Goal: Use online tool/utility

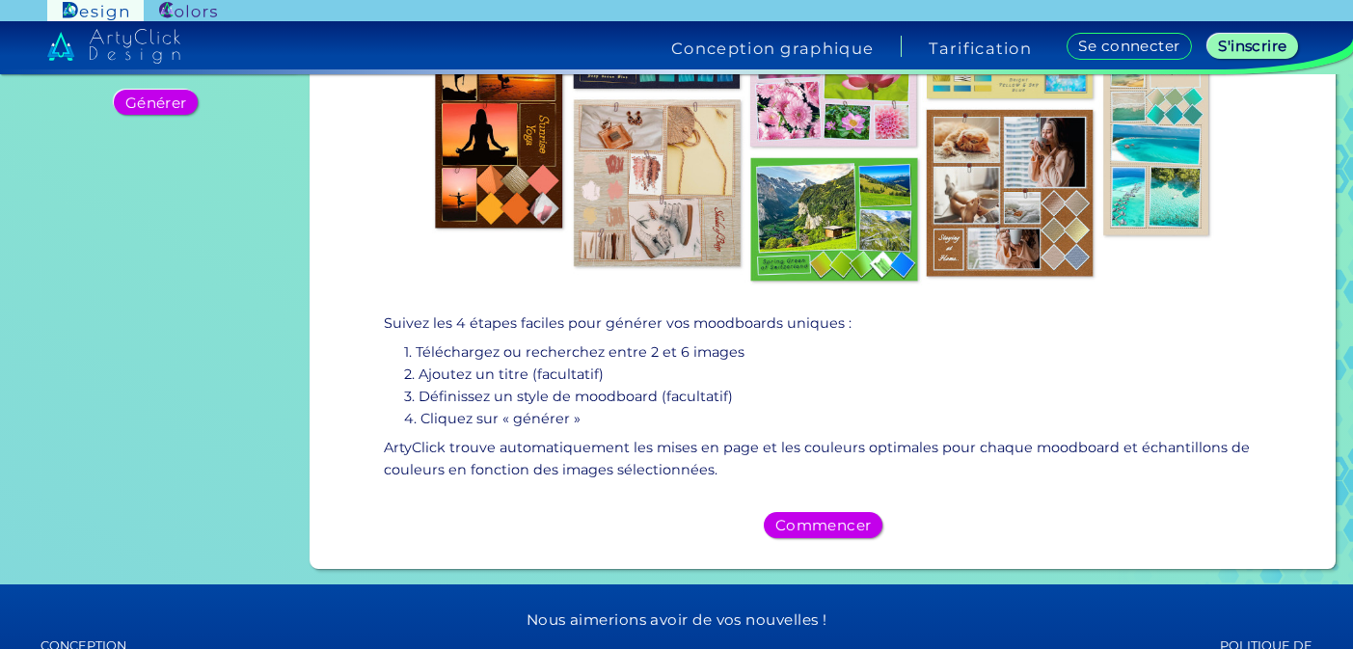
scroll to position [319, 0]
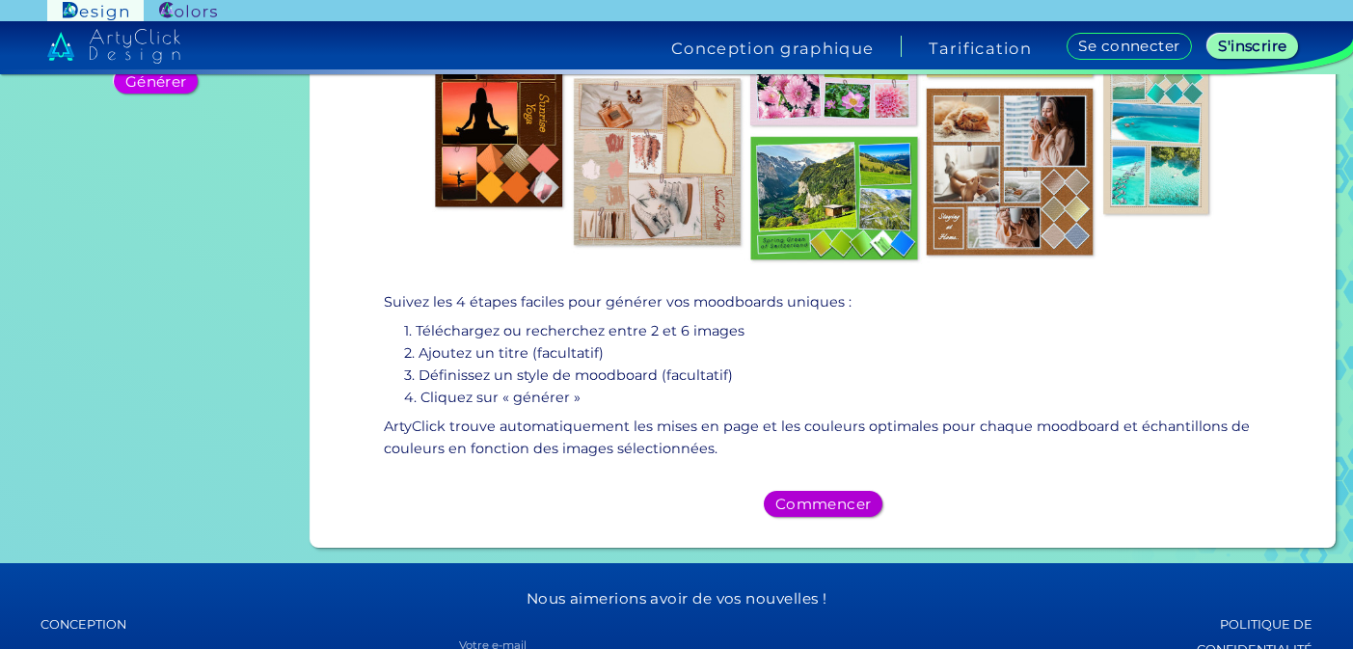
click at [814, 503] on font "Commencer" at bounding box center [823, 504] width 87 height 16
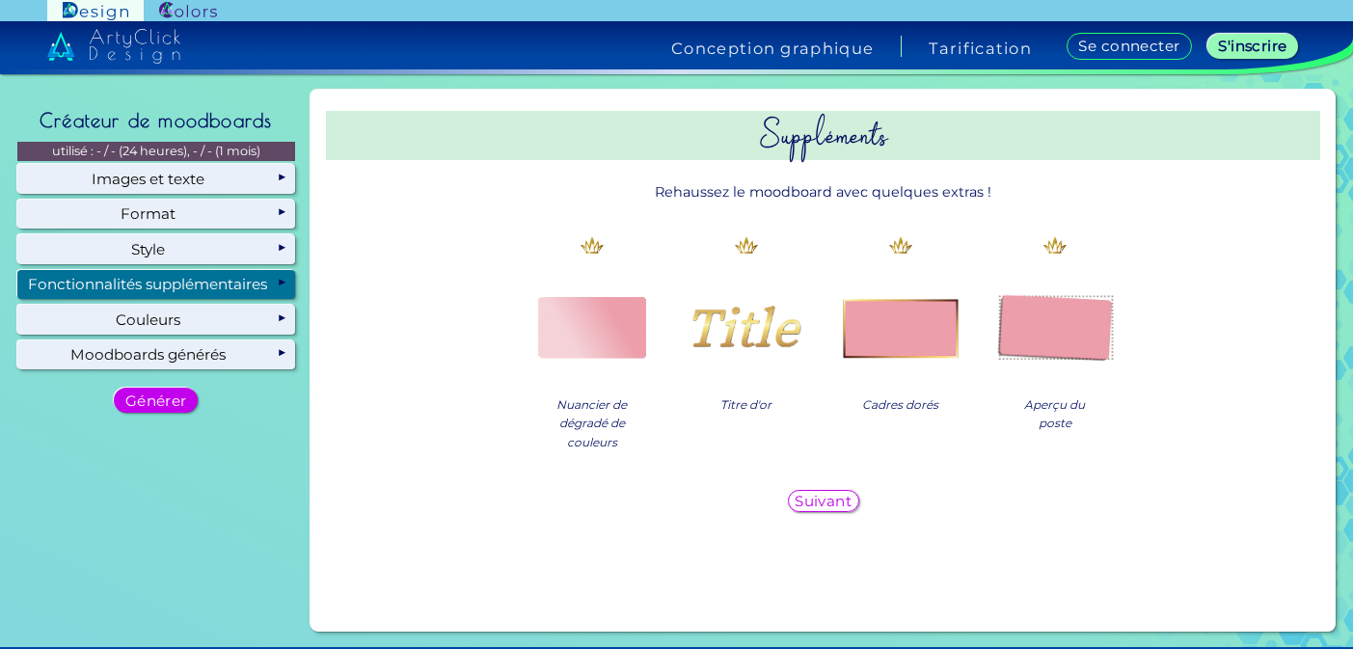
click at [746, 329] on img at bounding box center [745, 325] width 123 height 123
click at [625, 331] on img at bounding box center [591, 325] width 123 height 123
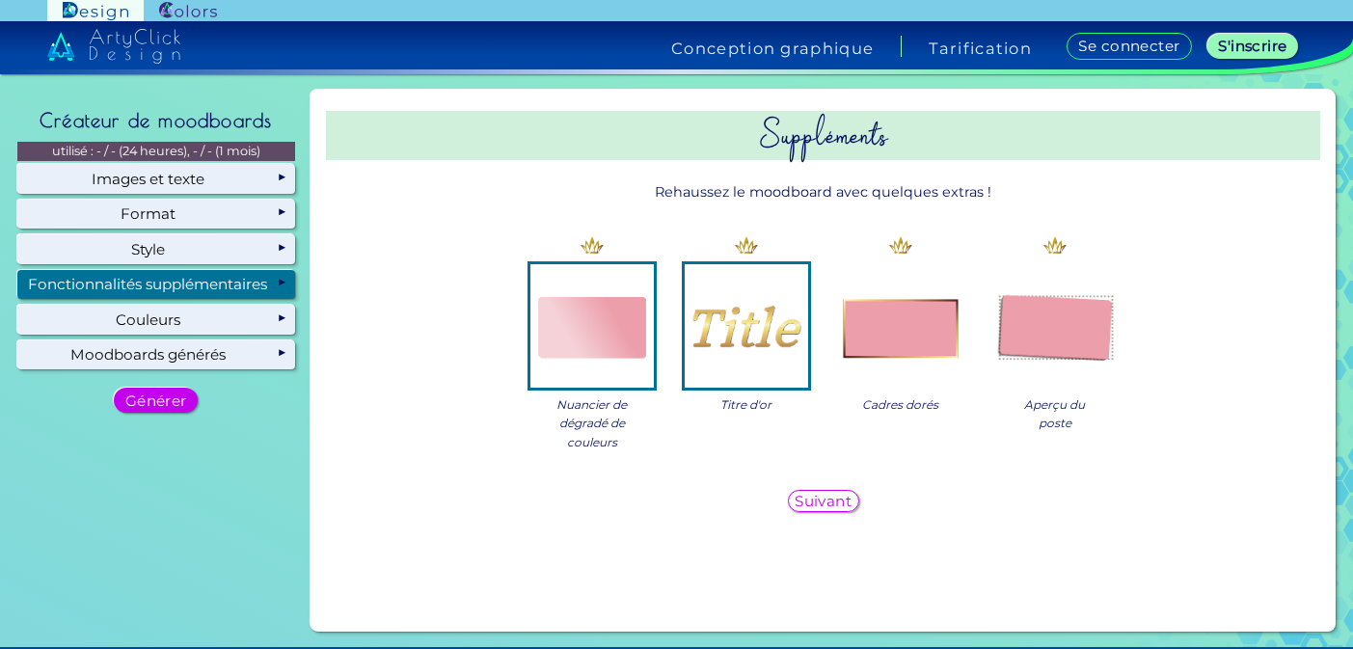
click at [839, 499] on font "Suivant" at bounding box center [822, 501] width 51 height 16
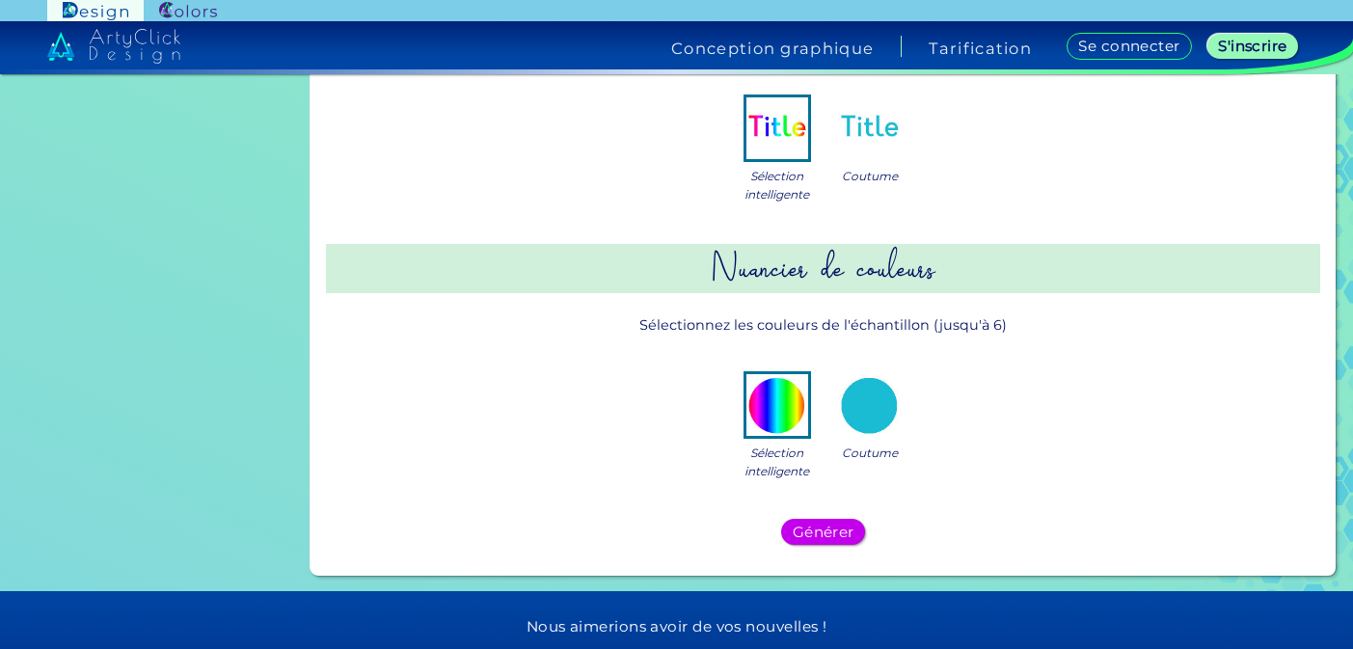
scroll to position [421, 0]
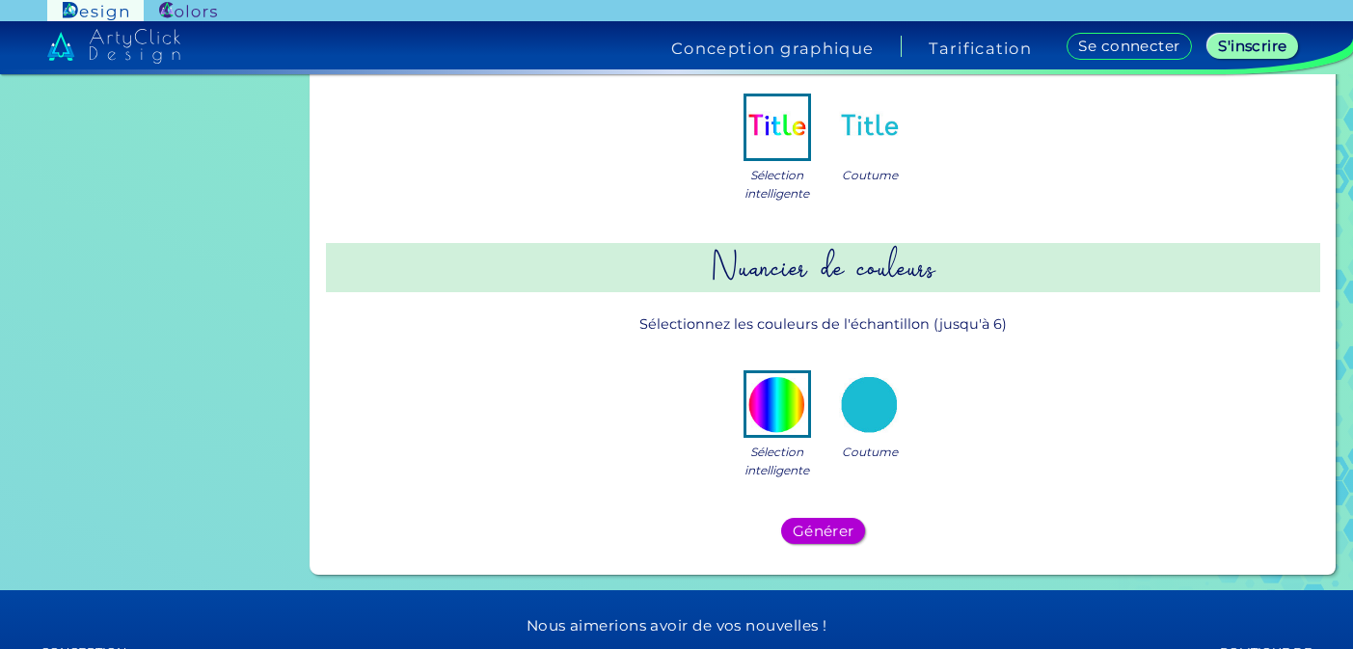
click at [830, 524] on font "Générer" at bounding box center [823, 530] width 56 height 16
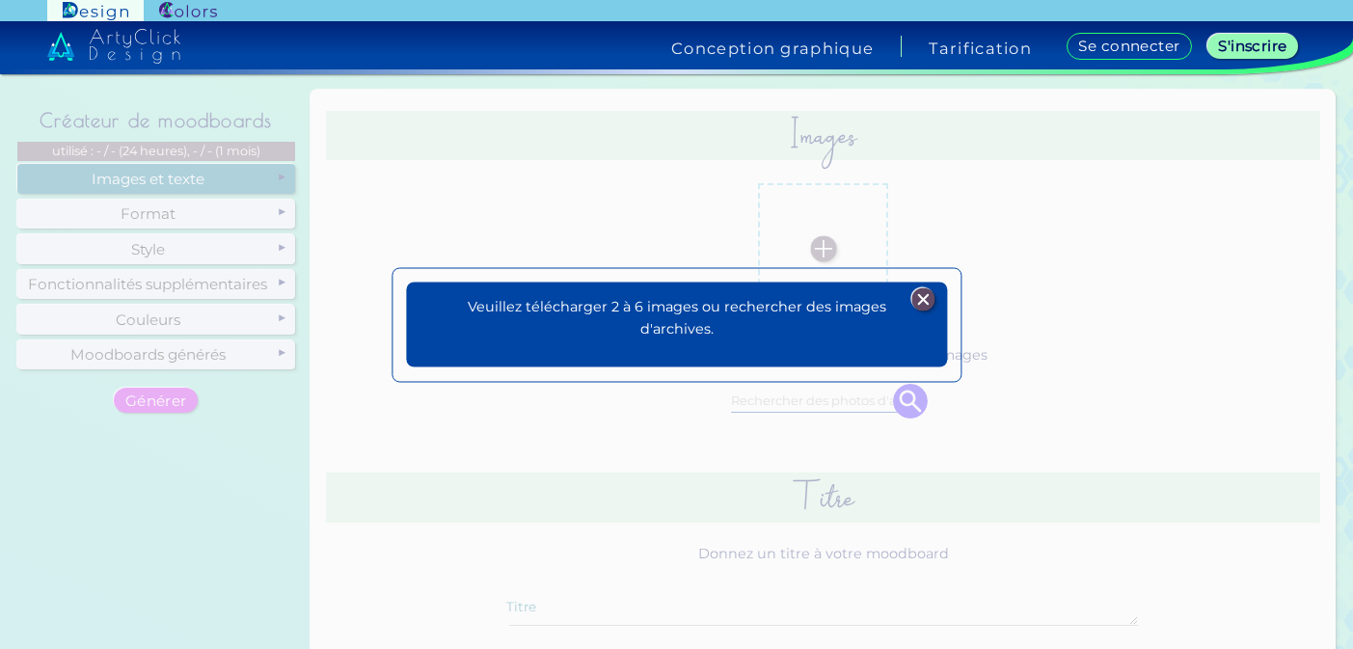
click at [923, 302] on img at bounding box center [922, 299] width 23 height 23
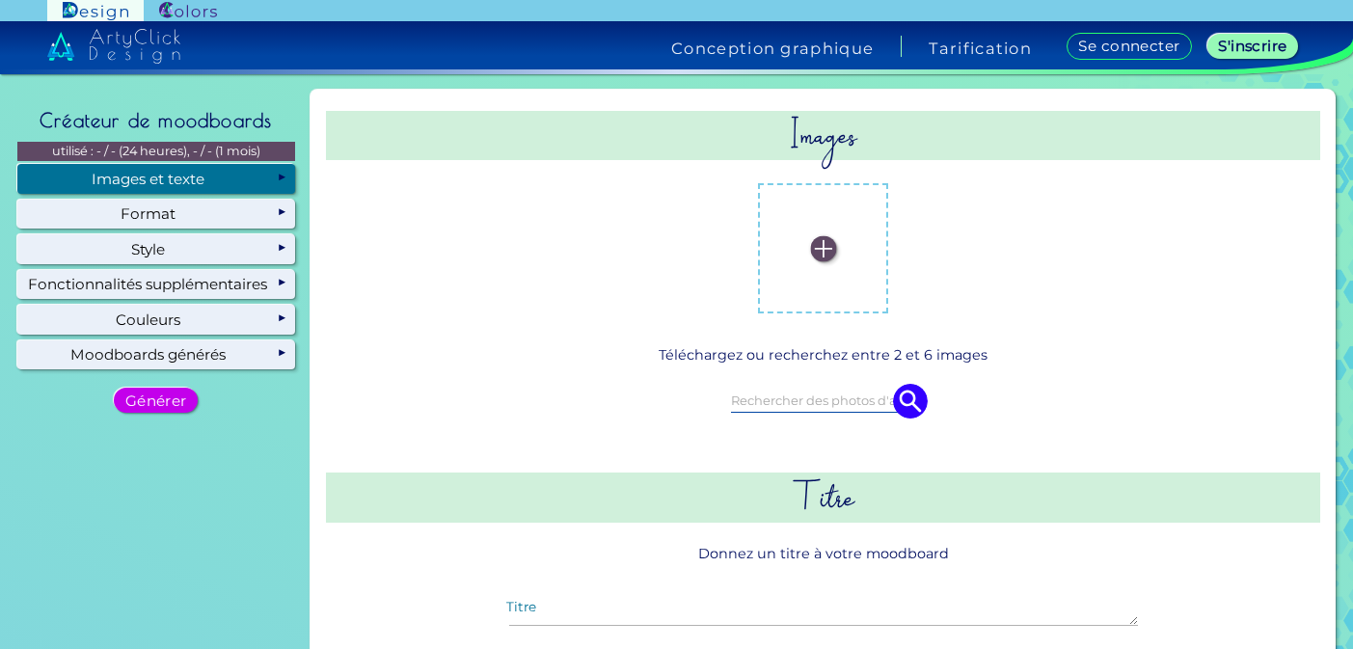
click at [817, 249] on img at bounding box center [823, 248] width 26 height 26
click at [0, 0] on input "file" at bounding box center [0, 0] width 0 height 0
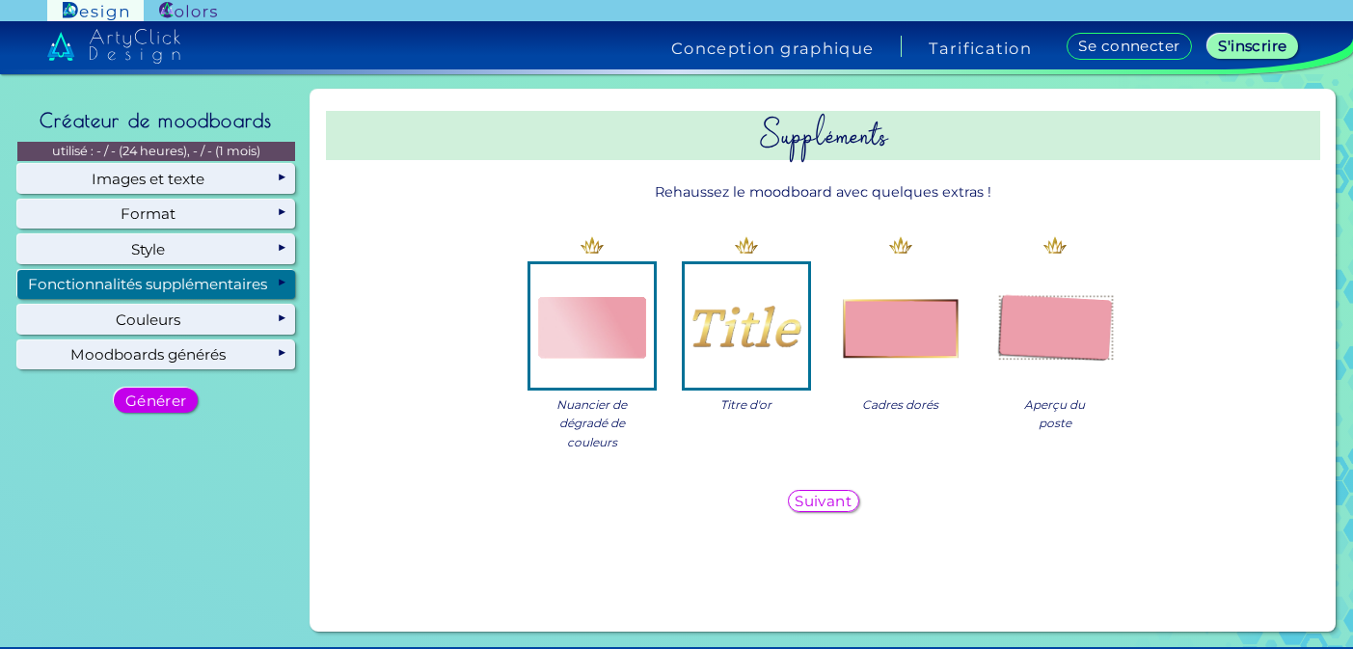
click at [837, 498] on font "Suivant" at bounding box center [822, 501] width 51 height 16
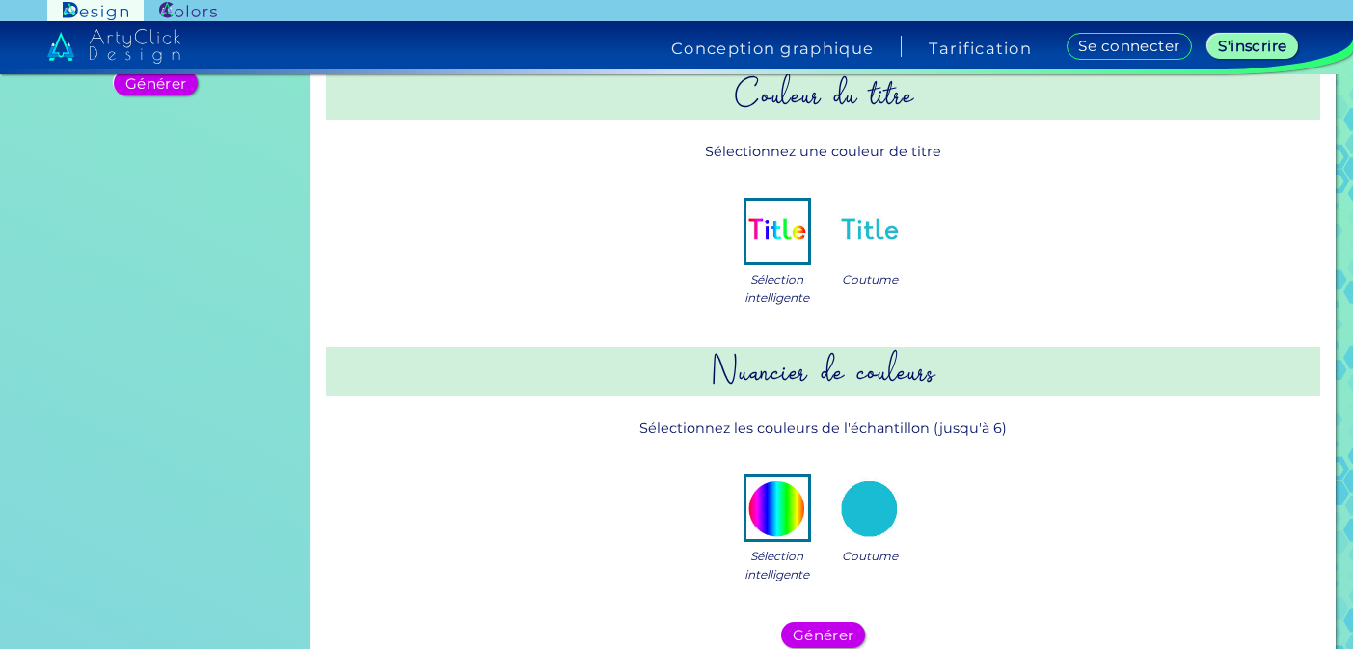
scroll to position [683, 0]
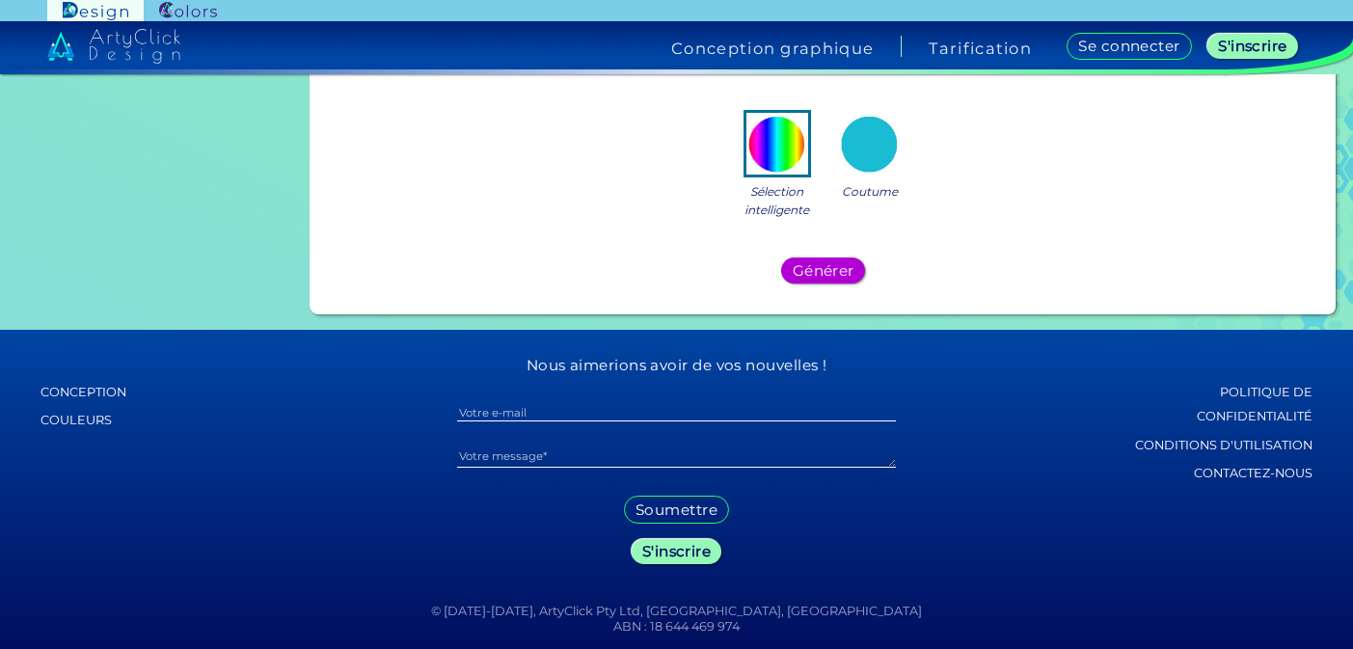
click at [819, 266] on font "Générer" at bounding box center [823, 270] width 56 height 16
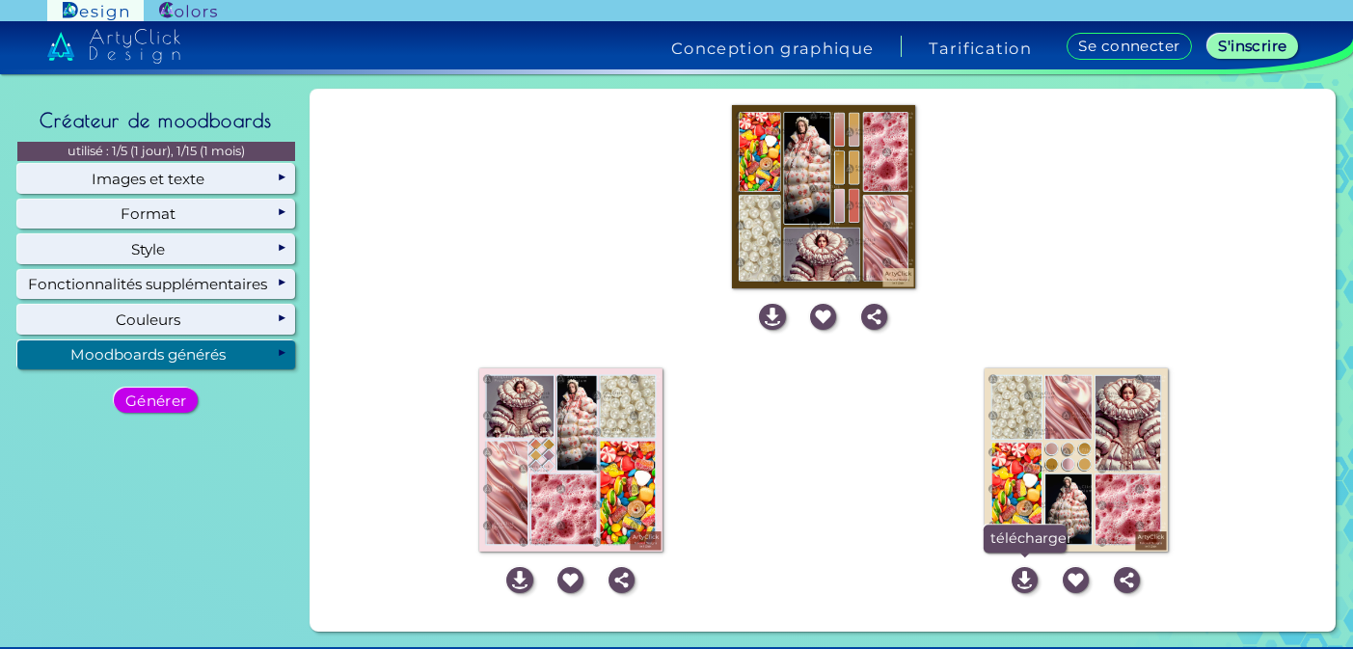
click at [1021, 586] on img at bounding box center [1024, 580] width 26 height 26
click at [577, 469] on img at bounding box center [570, 459] width 183 height 183
